Goal: Information Seeking & Learning: Check status

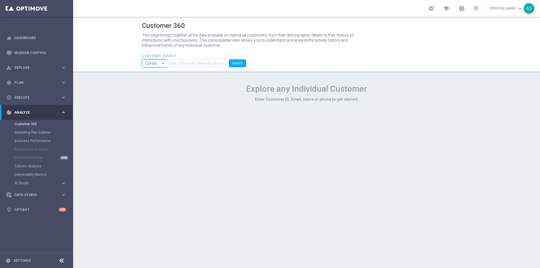
click at [159, 64] on input "Contains" at bounding box center [154, 63] width 24 height 8
click at [153, 79] on div "Equals" at bounding box center [150, 79] width 11 height 5
type input "Equals"
click at [202, 63] on input "text" at bounding box center [196, 63] width 60 height 8
paste input "2554290"
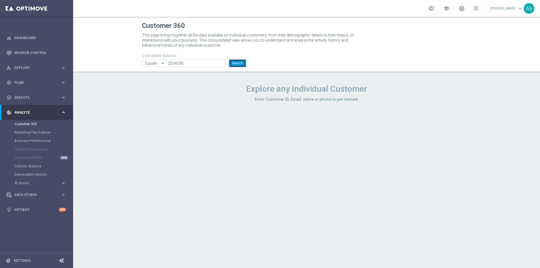
click at [242, 63] on button "Search" at bounding box center [237, 63] width 17 height 8
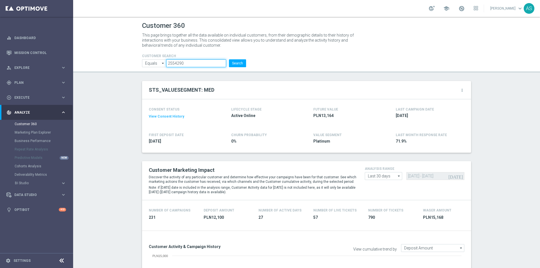
click at [176, 62] on input "2554290" at bounding box center [196, 63] width 60 height 8
paste input "1040645"
click at [239, 63] on button "Search" at bounding box center [237, 63] width 17 height 8
click at [174, 66] on input "1040645" at bounding box center [196, 63] width 60 height 8
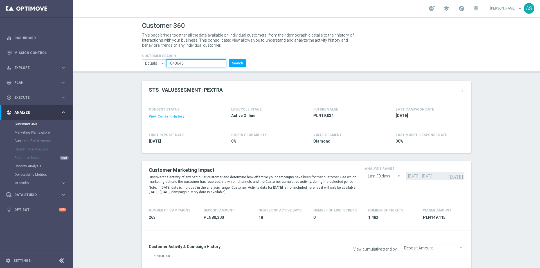
click at [174, 66] on input "1040645" at bounding box center [196, 63] width 60 height 8
paste input "212971"
type input "1212971"
click at [233, 63] on button "Search" at bounding box center [237, 63] width 17 height 8
